Goal: Task Accomplishment & Management: Use online tool/utility

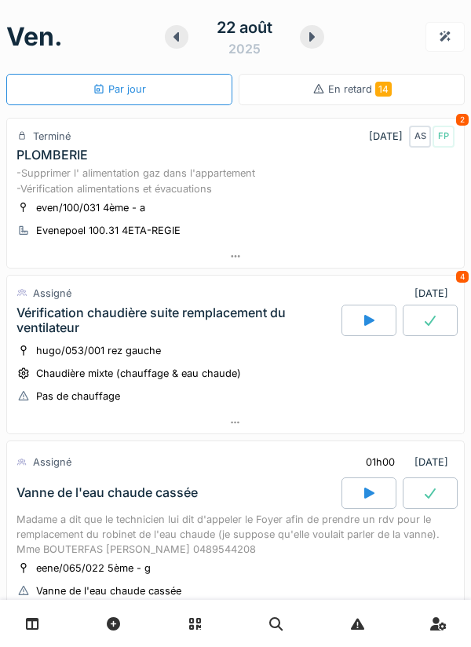
click at [318, 46] on div at bounding box center [312, 37] width 24 height 24
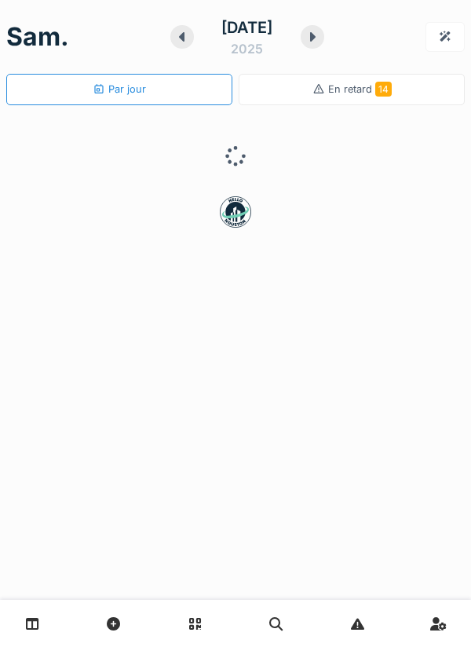
click at [321, 43] on div at bounding box center [313, 37] width 24 height 24
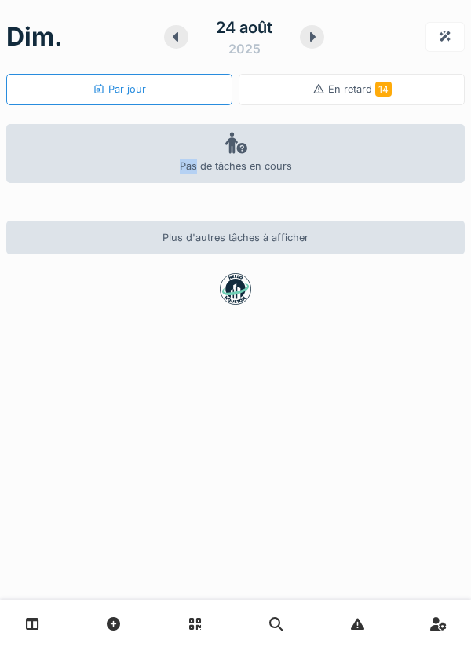
click at [304, 42] on div at bounding box center [312, 37] width 24 height 24
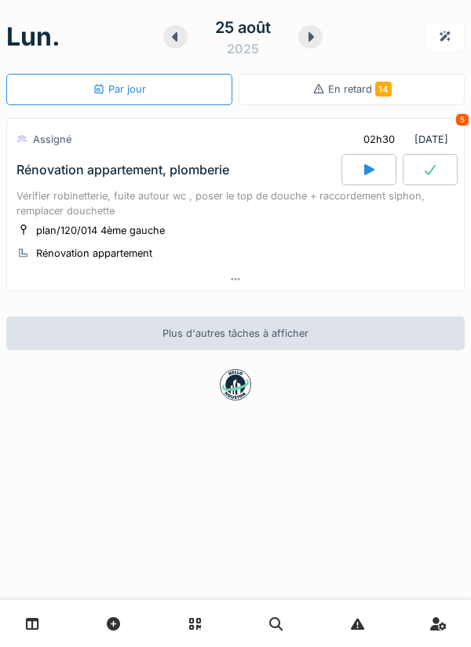
click at [164, 45] on div "25 août 2025" at bounding box center [242, 37] width 159 height 49
click at [181, 35] on icon at bounding box center [175, 37] width 16 height 13
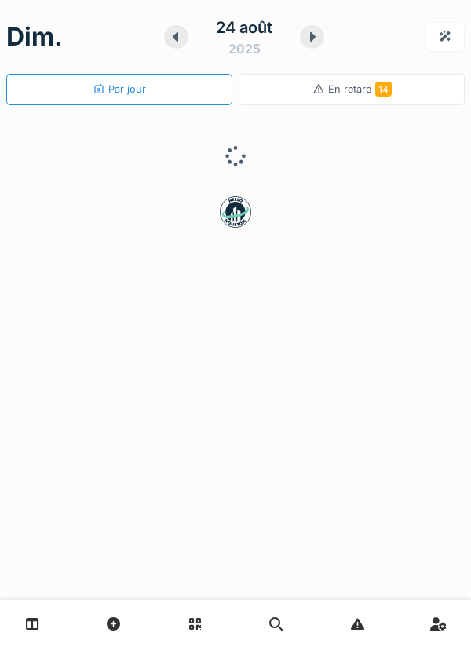
click at [173, 37] on icon at bounding box center [175, 36] width 5 height 9
click at [181, 37] on icon at bounding box center [181, 36] width 5 height 9
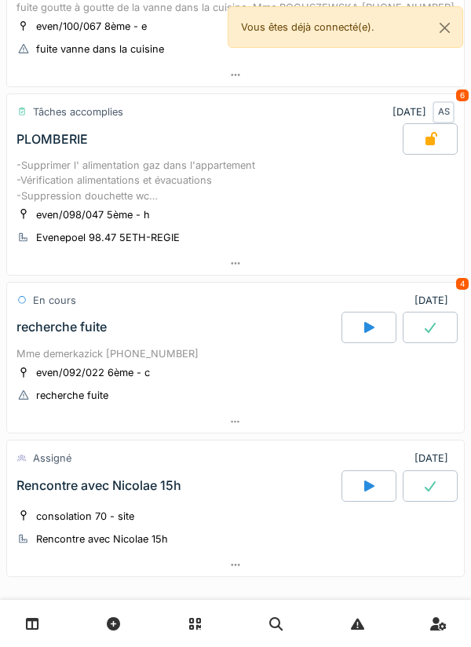
scroll to position [846, 0]
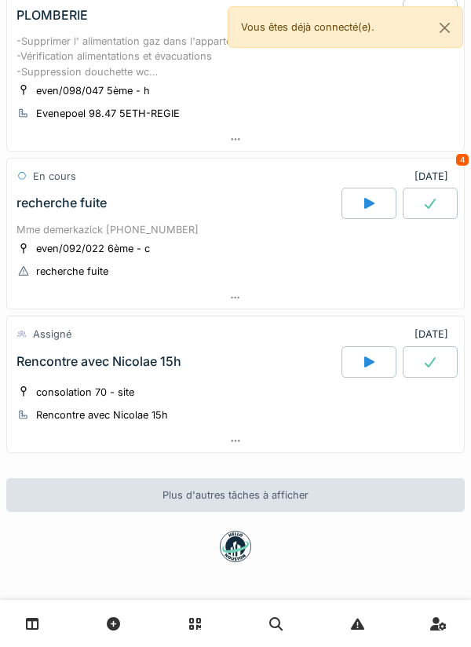
click at [365, 207] on icon at bounding box center [369, 203] width 10 height 11
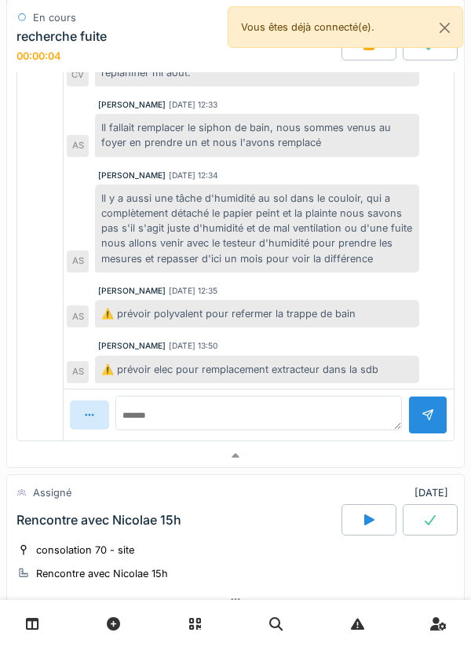
scroll to position [1548, 0]
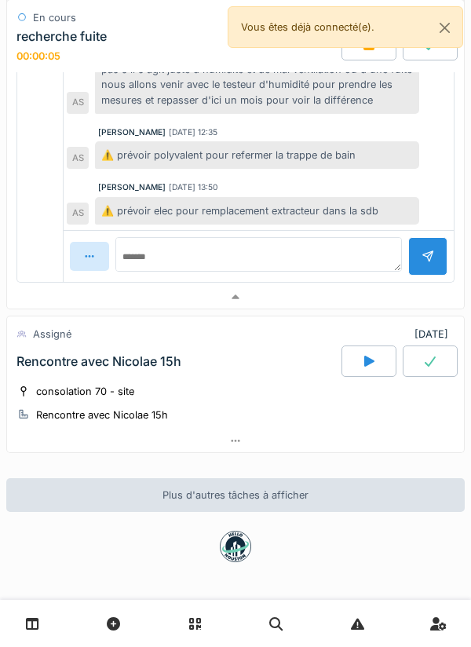
click at [382, 290] on div at bounding box center [235, 297] width 457 height 23
